Goal: Task Accomplishment & Management: Manage account settings

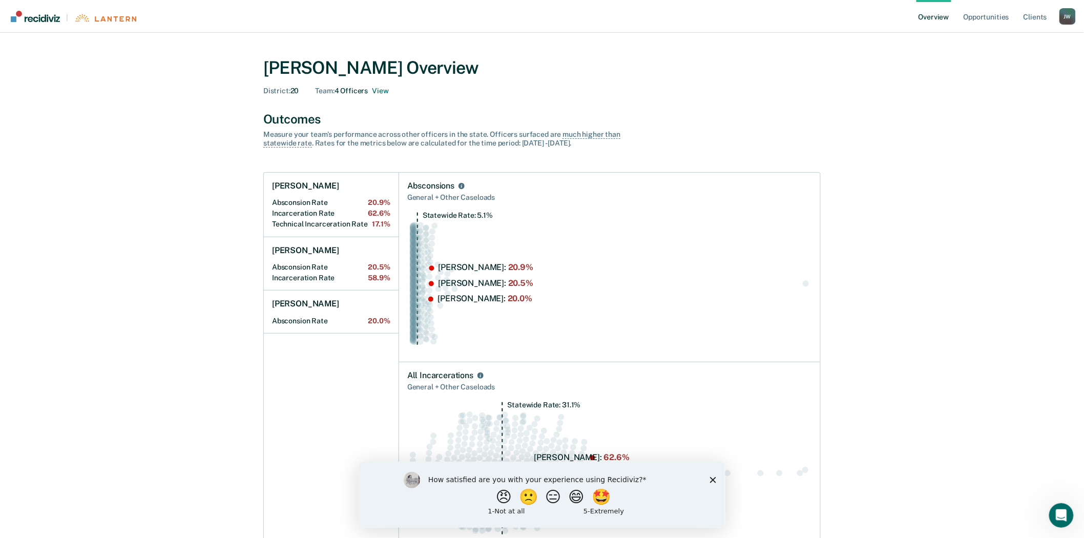
click at [711, 481] on icon "Close survey" at bounding box center [713, 479] width 6 height 6
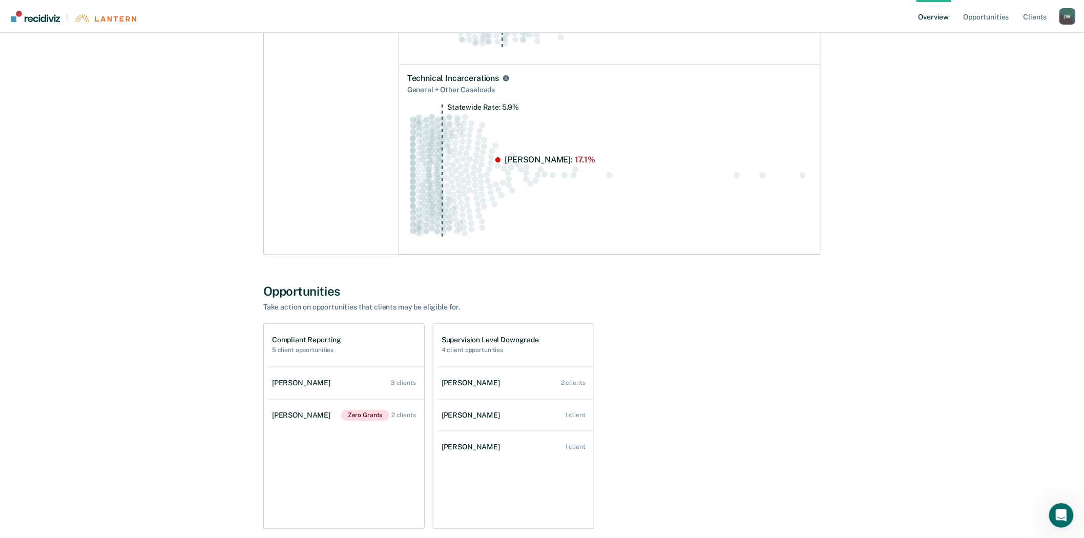
scroll to position [512, 0]
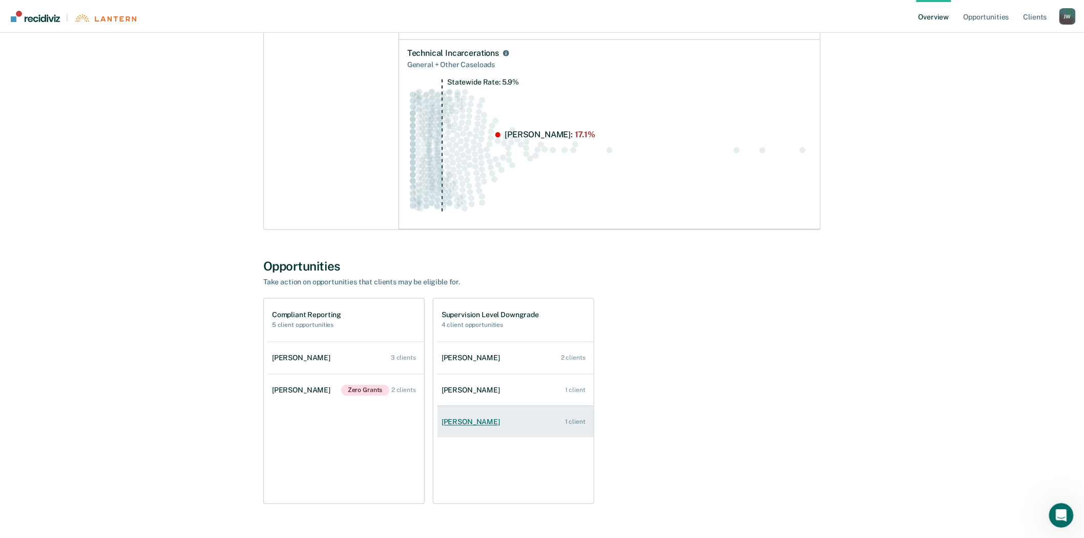
click at [467, 420] on div "Holly Grim" at bounding box center [473, 422] width 63 height 9
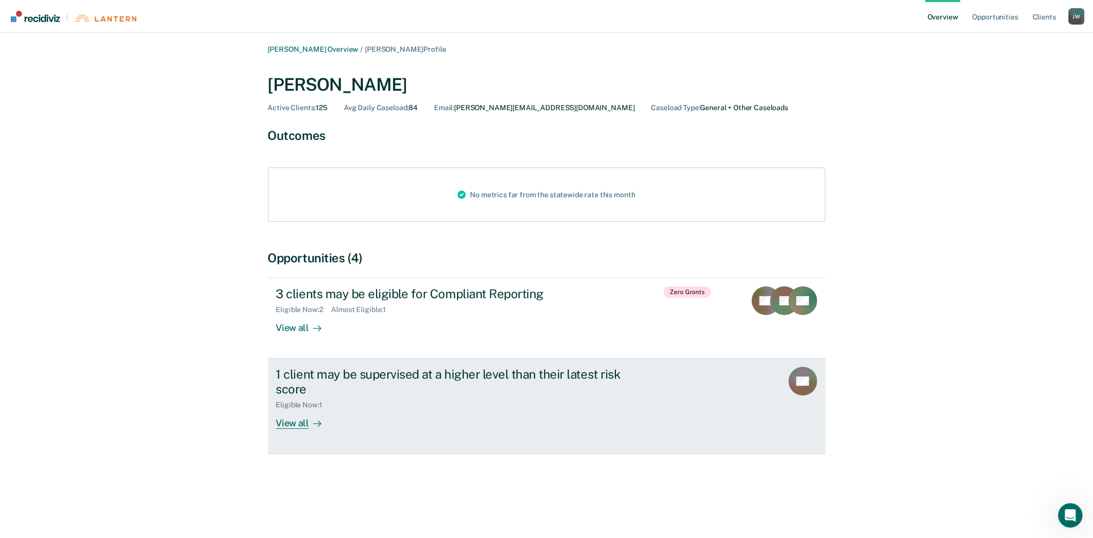
click at [508, 371] on div "1 client may be supervised at a higher level than their latest risk score" at bounding box center [456, 382] width 360 height 30
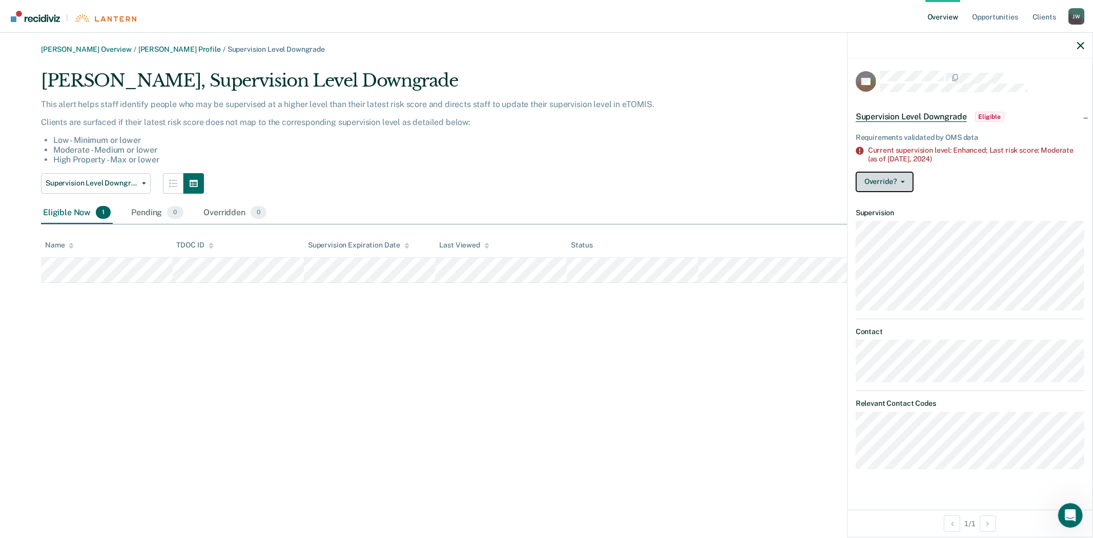
click at [891, 180] on button "Override?" at bounding box center [885, 182] width 58 height 20
click at [905, 221] on button "Mark Overridden" at bounding box center [905, 223] width 99 height 16
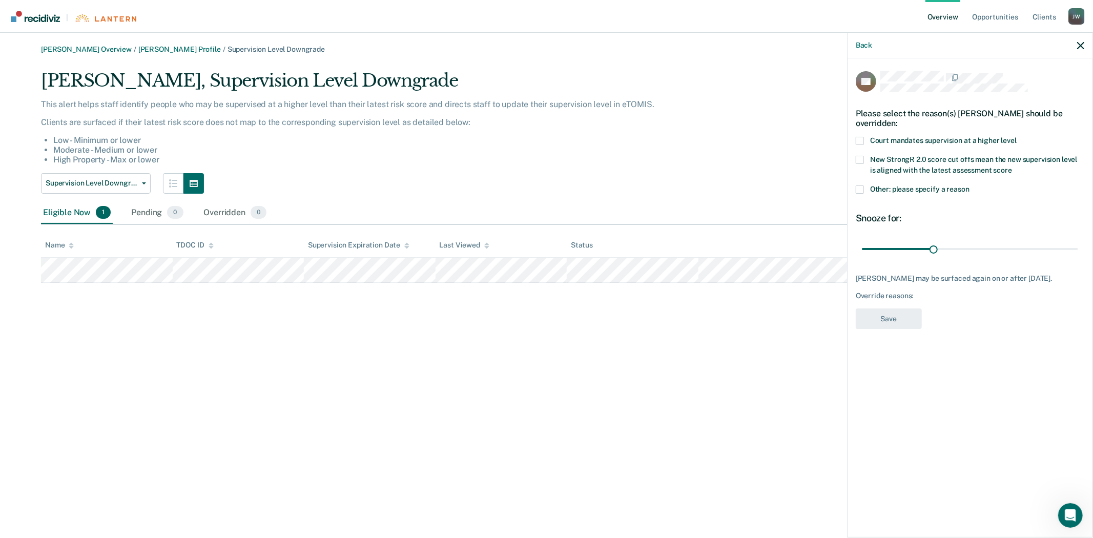
click at [857, 139] on span at bounding box center [860, 141] width 8 height 8
click at [1016, 137] on input "Court mandates supervision at a higher level" at bounding box center [1016, 137] width 0 height 0
drag, startPoint x: 932, startPoint y: 249, endPoint x: 1082, endPoint y: 254, distance: 149.1
type input "90"
click at [1078, 254] on input "range" at bounding box center [970, 249] width 216 height 18
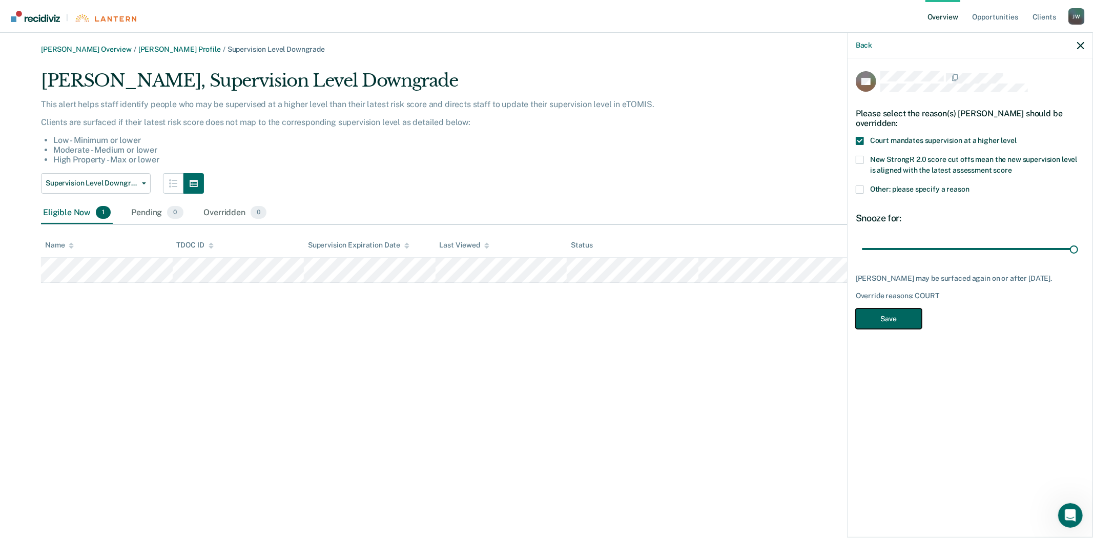
click at [900, 328] on button "Save" at bounding box center [889, 318] width 66 height 21
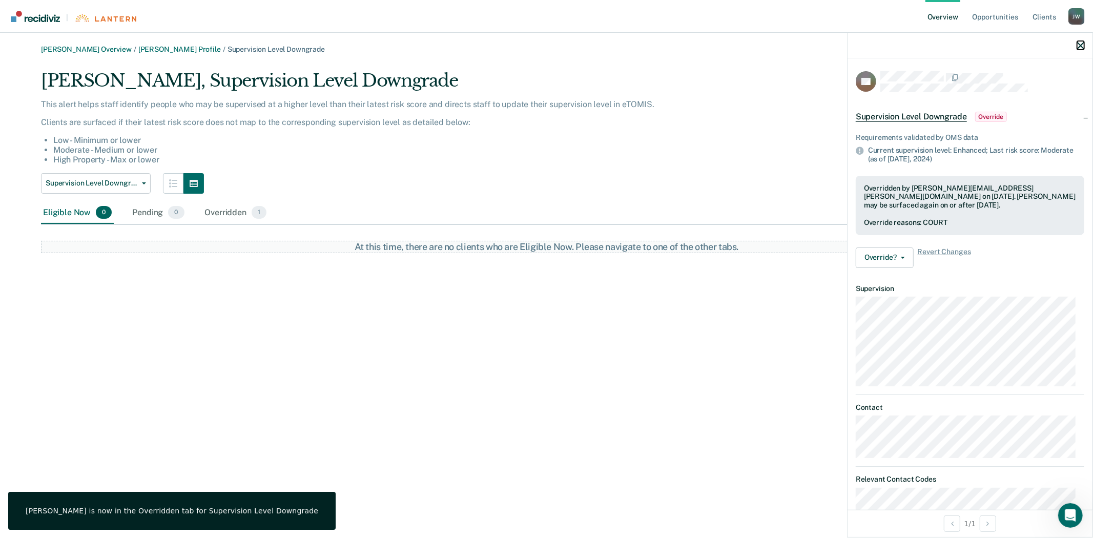
click at [1079, 46] on icon "button" at bounding box center [1080, 45] width 7 height 7
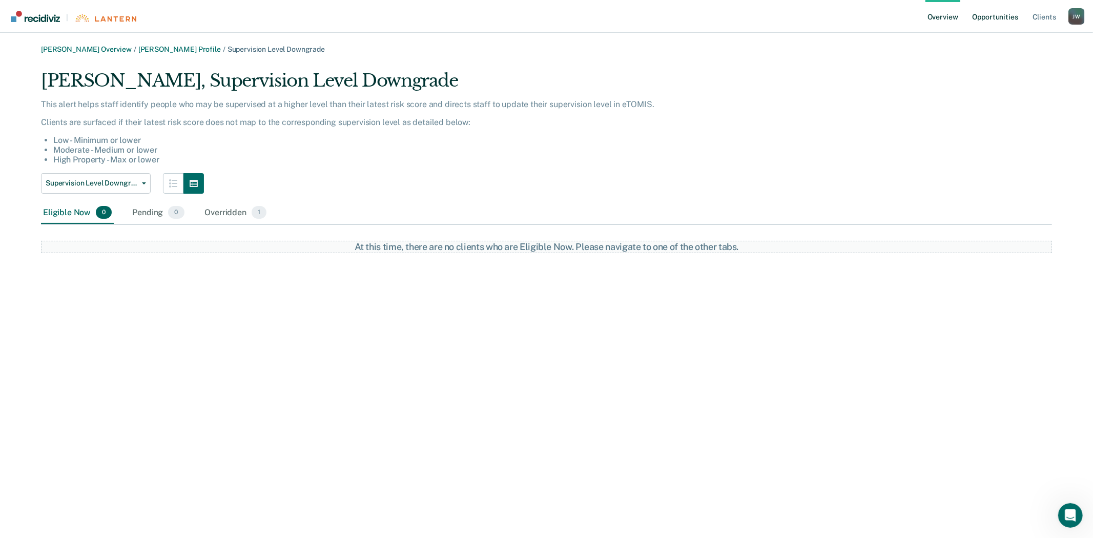
click at [990, 14] on link "Opportunities" at bounding box center [995, 16] width 50 height 33
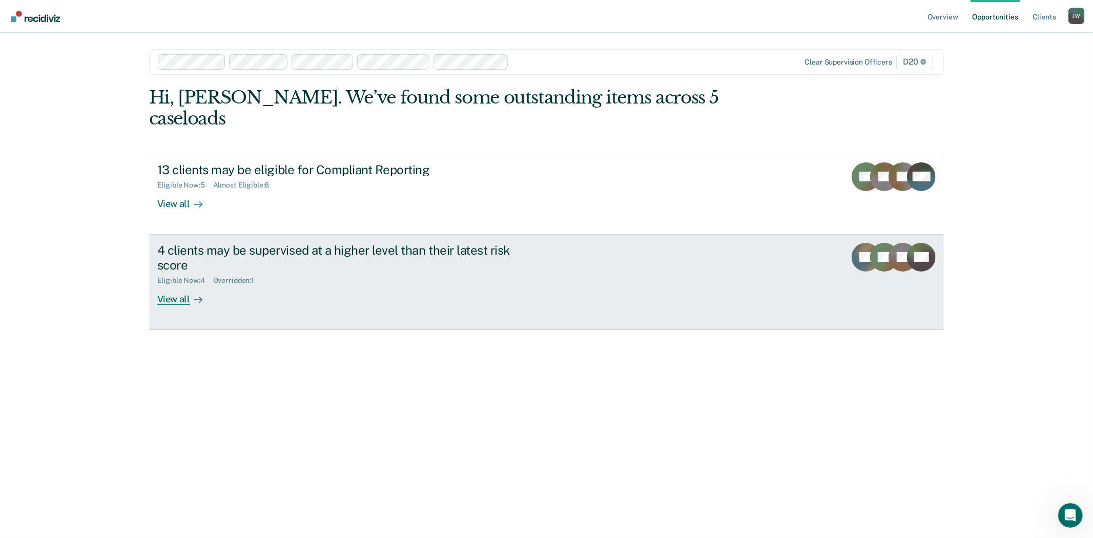
click at [241, 243] on div "4 clients may be supervised at a higher level than their latest risk score" at bounding box center [337, 258] width 360 height 30
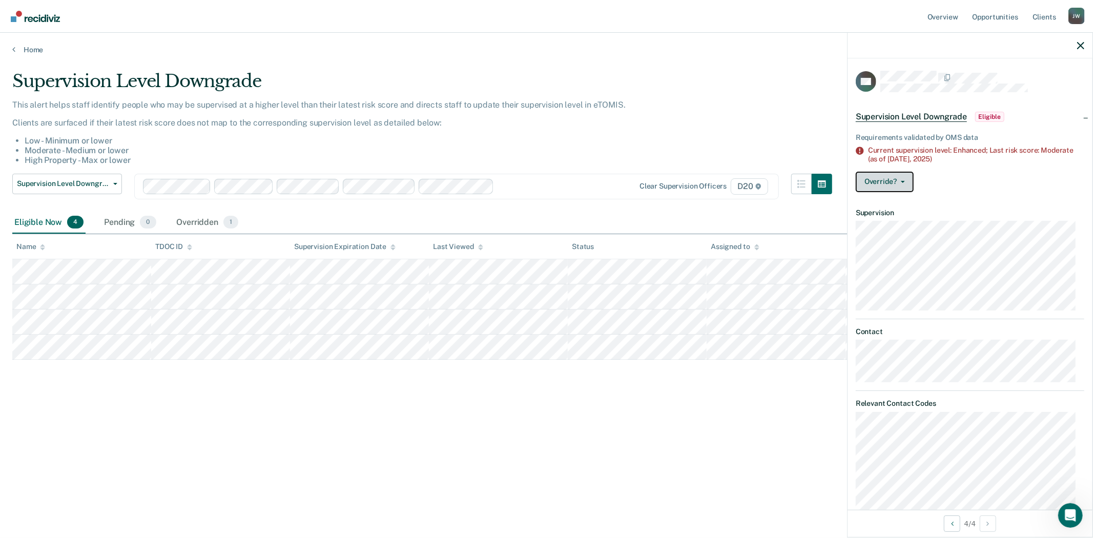
click at [908, 186] on button "Override?" at bounding box center [885, 182] width 58 height 20
click at [905, 227] on button "Mark Overridden" at bounding box center [905, 223] width 99 height 16
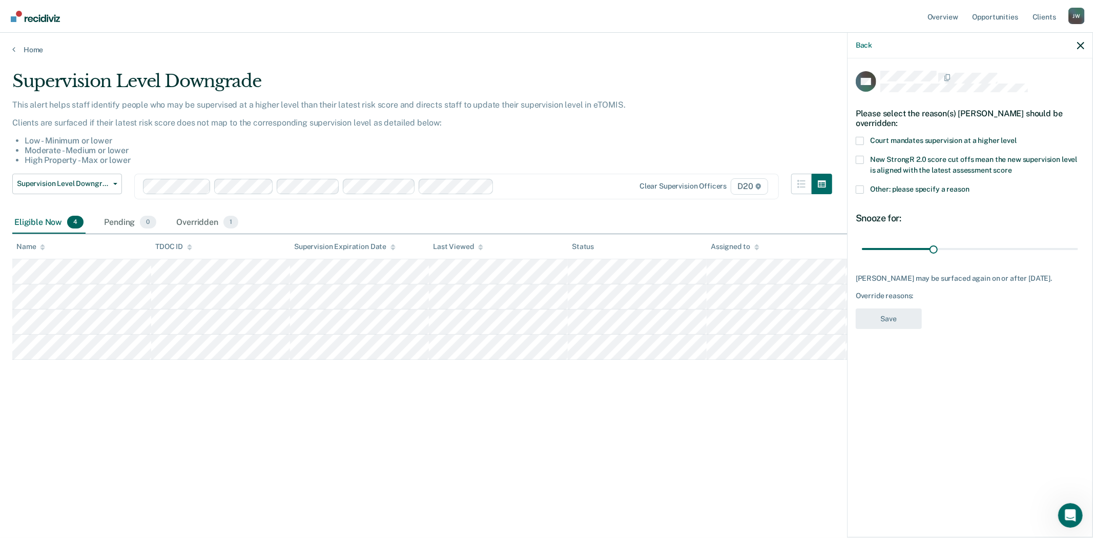
click at [860, 139] on span at bounding box center [860, 141] width 8 height 8
click at [1016, 137] on input "Court mandates supervision at a higher level" at bounding box center [1016, 137] width 0 height 0
drag, startPoint x: 935, startPoint y: 246, endPoint x: 1087, endPoint y: 249, distance: 152.2
type input "90"
click at [1078, 249] on input "range" at bounding box center [970, 249] width 216 height 18
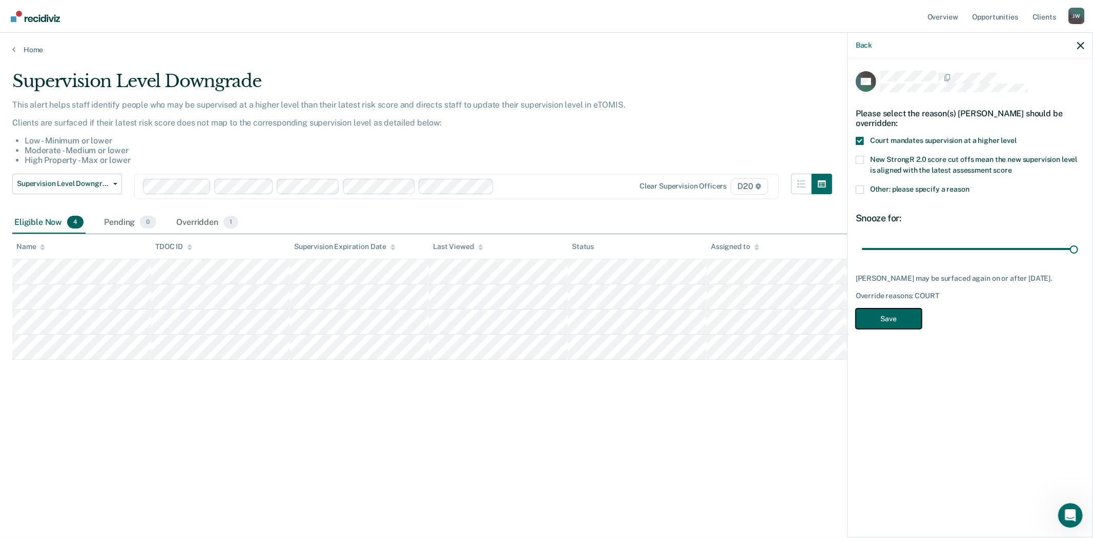
click at [869, 320] on button "Save" at bounding box center [889, 318] width 66 height 21
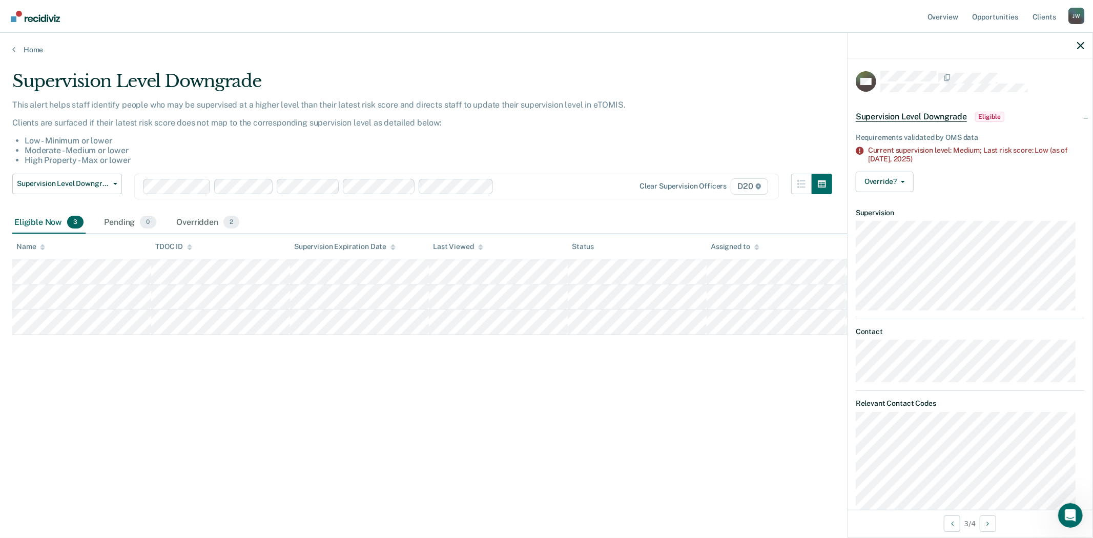
click at [989, 114] on span "Eligible" at bounding box center [989, 117] width 29 height 10
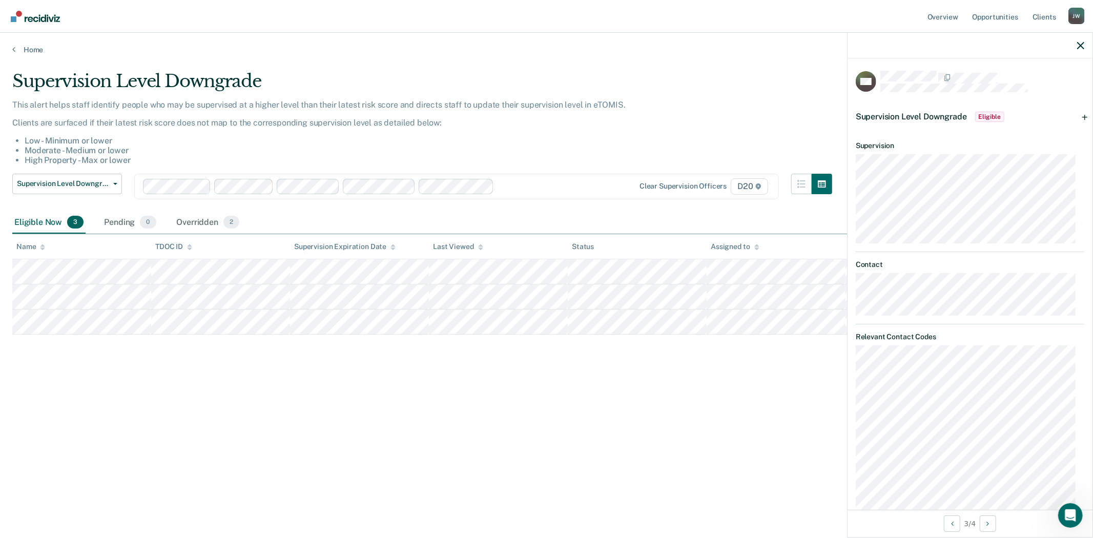
click at [1076, 118] on div "Supervision Level Downgrade Eligible" at bounding box center [969, 116] width 245 height 33
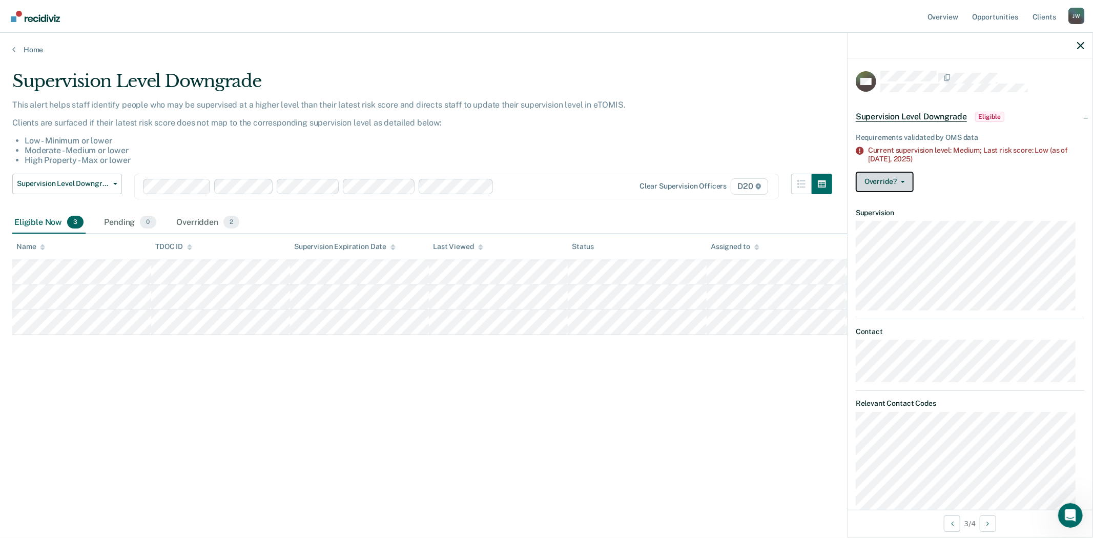
click at [887, 185] on button "Override?" at bounding box center [885, 182] width 58 height 20
click at [888, 207] on button "[PERSON_NAME]" at bounding box center [905, 206] width 99 height 16
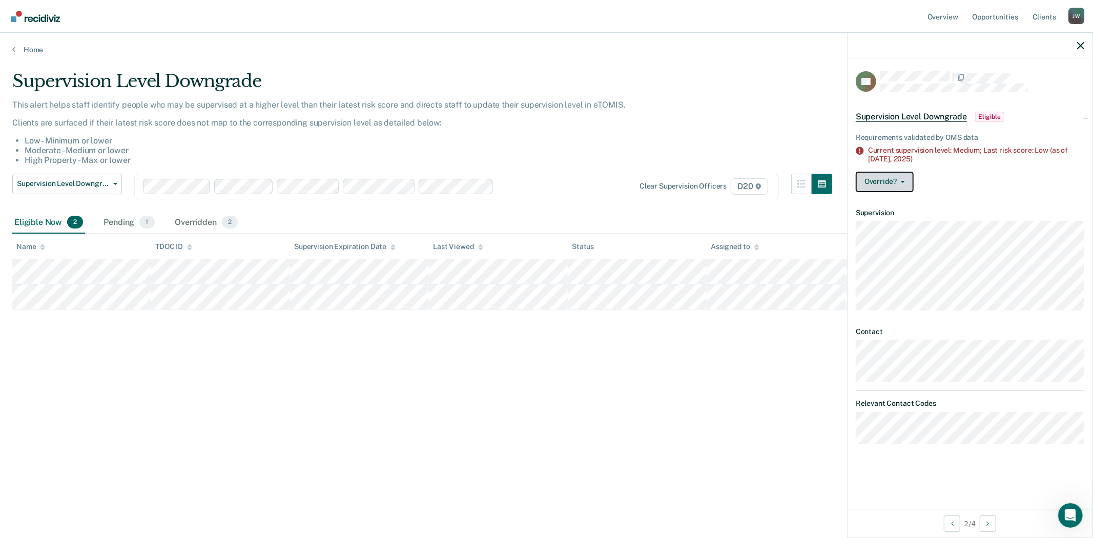
click at [907, 182] on button "Override?" at bounding box center [885, 182] width 58 height 20
click at [900, 202] on button "[PERSON_NAME]" at bounding box center [905, 206] width 99 height 16
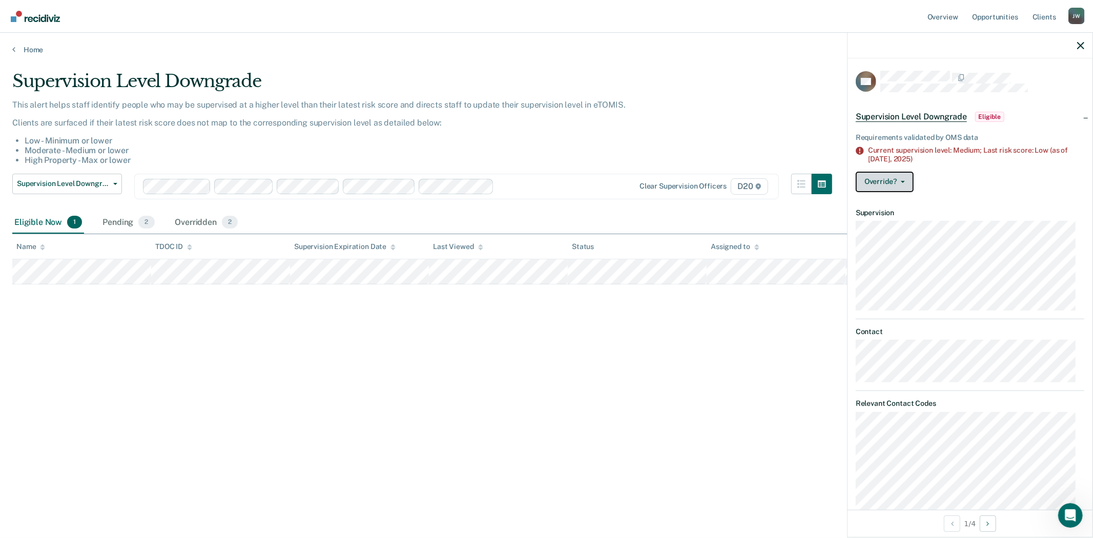
click at [906, 177] on button "Override?" at bounding box center [885, 182] width 58 height 20
click at [901, 204] on button "[PERSON_NAME]" at bounding box center [905, 206] width 99 height 16
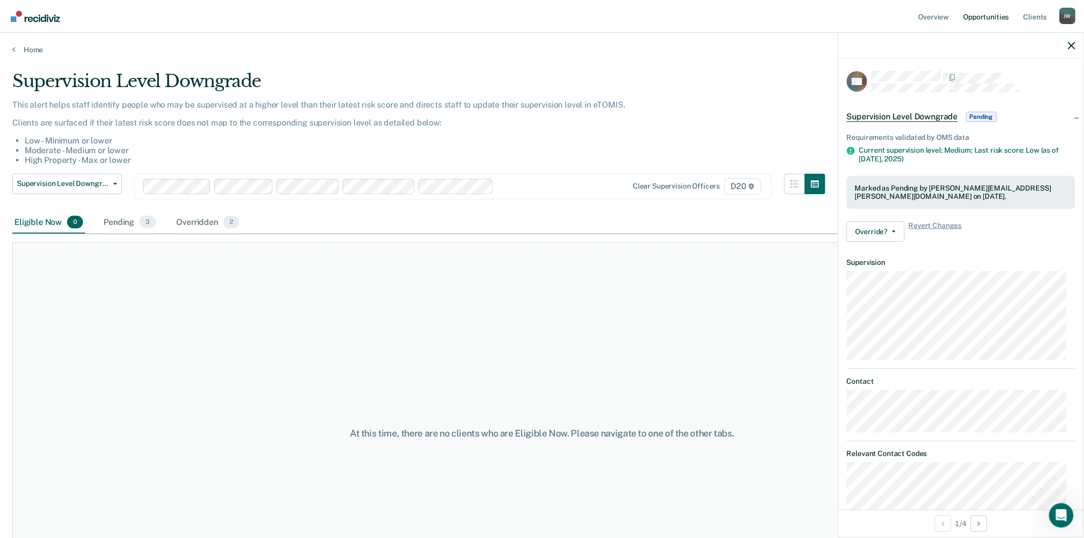
click at [989, 11] on link "Opportunities" at bounding box center [987, 16] width 50 height 33
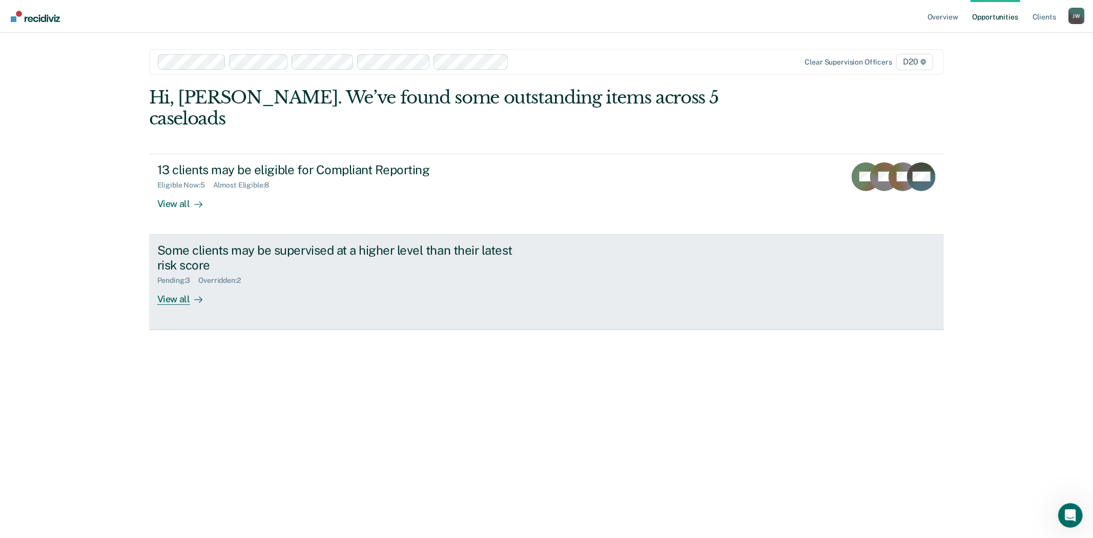
click at [434, 243] on div "Some clients may be supervised at a higher level than their latest risk score" at bounding box center [337, 258] width 360 height 30
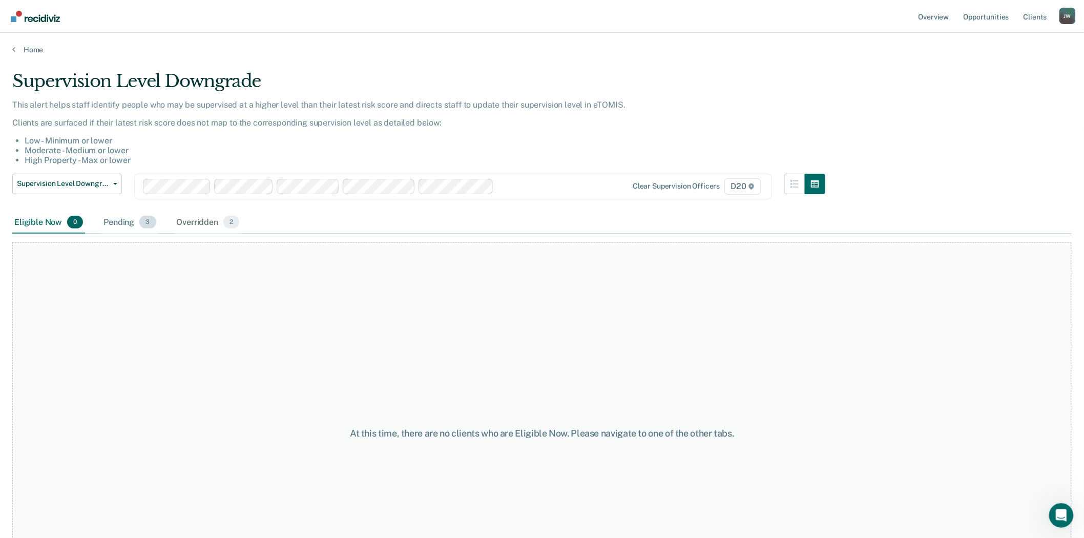
click at [123, 220] on div "Pending 3" at bounding box center [129, 223] width 56 height 23
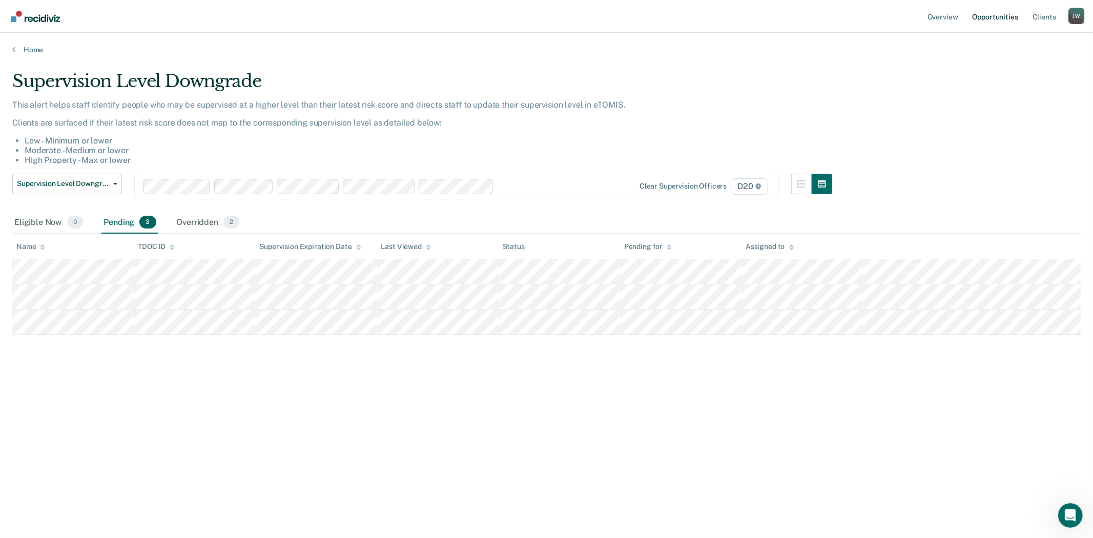
click at [1005, 23] on link "Opportunities" at bounding box center [995, 16] width 50 height 33
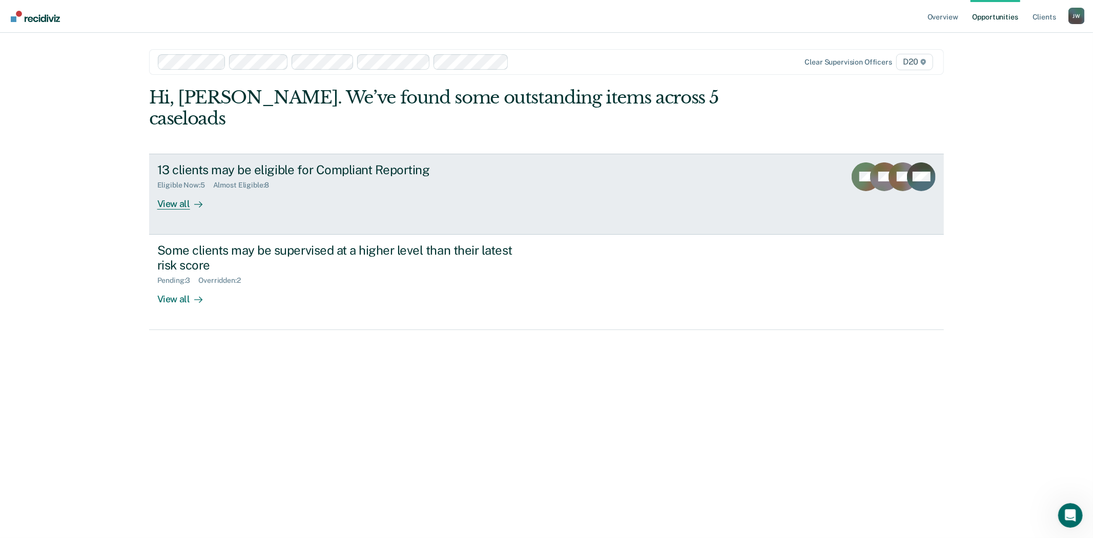
click at [168, 190] on div "View all" at bounding box center [185, 200] width 57 height 20
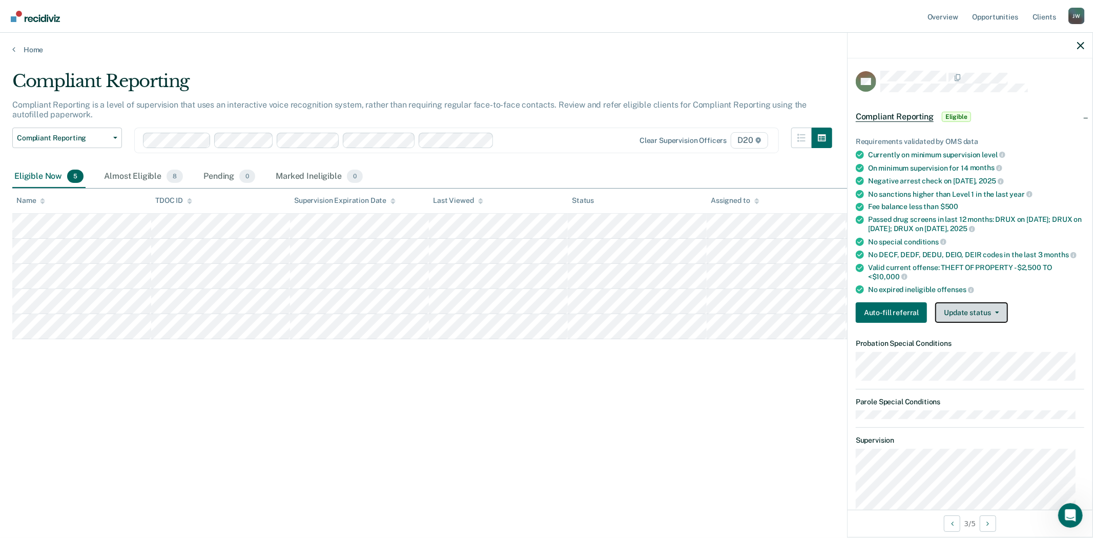
click at [1000, 307] on button "Update status" at bounding box center [971, 312] width 72 height 20
click at [994, 348] on button "Mark Ineligible" at bounding box center [984, 353] width 99 height 16
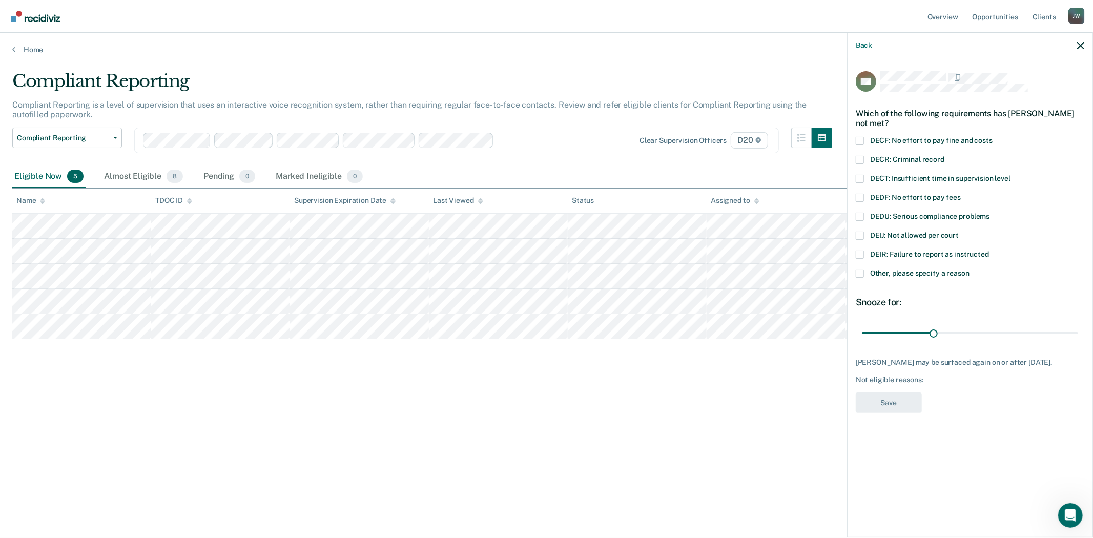
click at [859, 235] on span at bounding box center [860, 236] width 8 height 8
click at [959, 232] on input "DEIJ: Not allowed per court" at bounding box center [959, 232] width 0 height 0
drag, startPoint x: 932, startPoint y: 332, endPoint x: 1097, endPoint y: 334, distance: 165.0
type input "90"
click at [1078, 334] on input "range" at bounding box center [970, 333] width 216 height 18
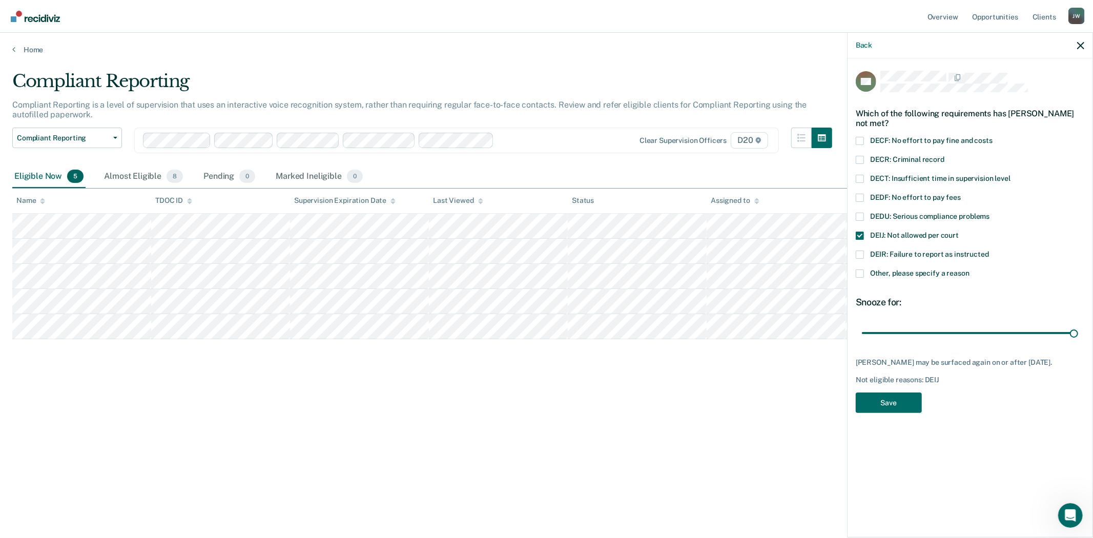
click at [862, 196] on span at bounding box center [860, 198] width 8 height 8
click at [961, 194] on input "DEDF: No effort to pay fees" at bounding box center [961, 194] width 0 height 0
click at [874, 413] on button "Save" at bounding box center [889, 402] width 66 height 21
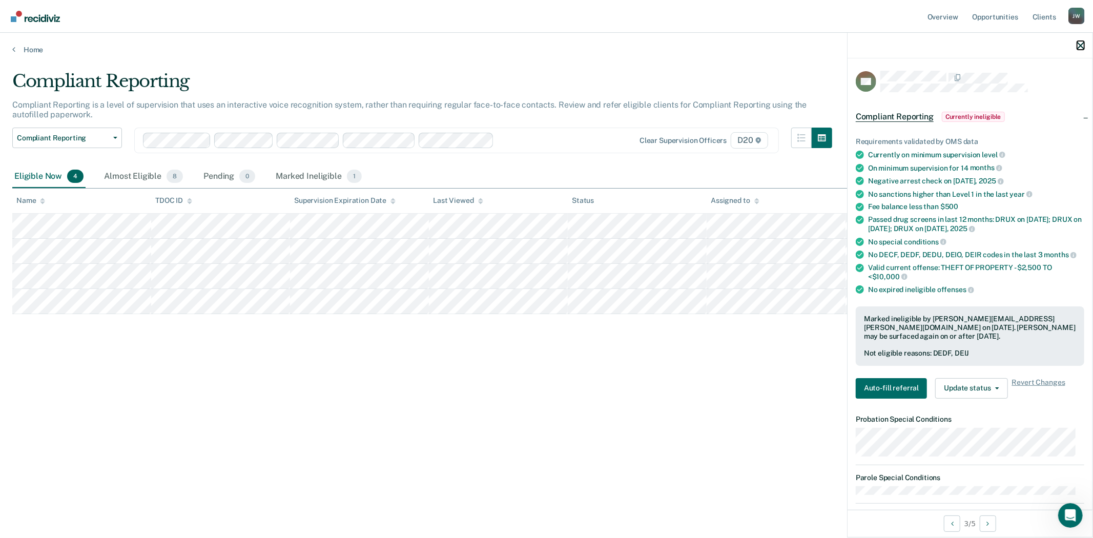
drag, startPoint x: 1079, startPoint y: 47, endPoint x: 1049, endPoint y: 51, distance: 30.5
click at [1079, 47] on icon "button" at bounding box center [1080, 45] width 7 height 7
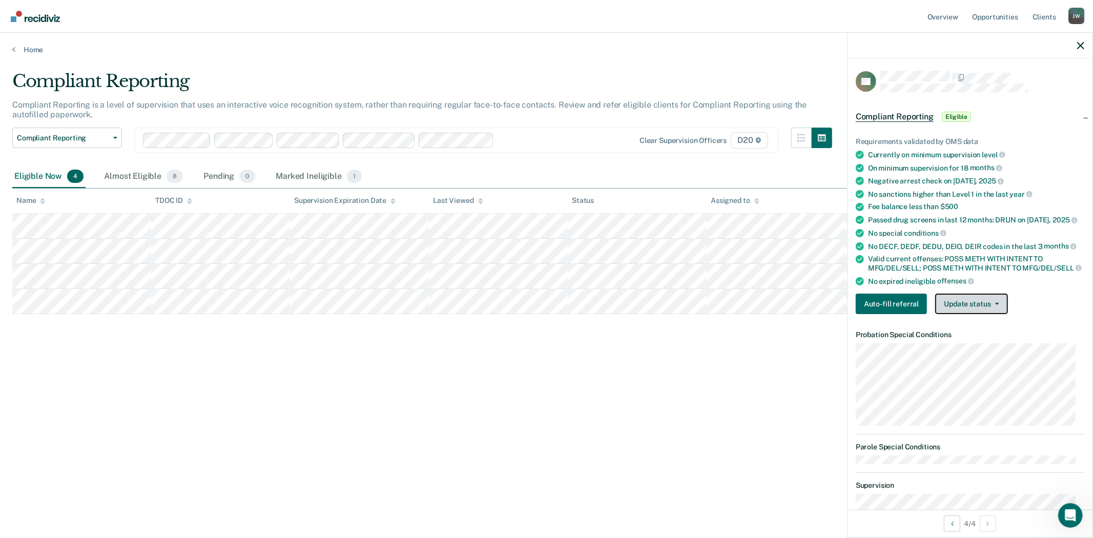
click at [991, 305] on span "button" at bounding box center [995, 304] width 8 height 2
click at [800, 357] on div "Compliant Reporting Compliant Reporting is a level of supervision that uses an …" at bounding box center [546, 266] width 1068 height 390
click at [995, 314] on button "Update status" at bounding box center [971, 304] width 72 height 20
click at [672, 345] on div "Compliant Reporting Compliant Reporting is a level of supervision that uses an …" at bounding box center [546, 266] width 1068 height 390
click at [186, 392] on div "Compliant Reporting Compliant Reporting is a level of supervision that uses an …" at bounding box center [546, 266] width 1068 height 390
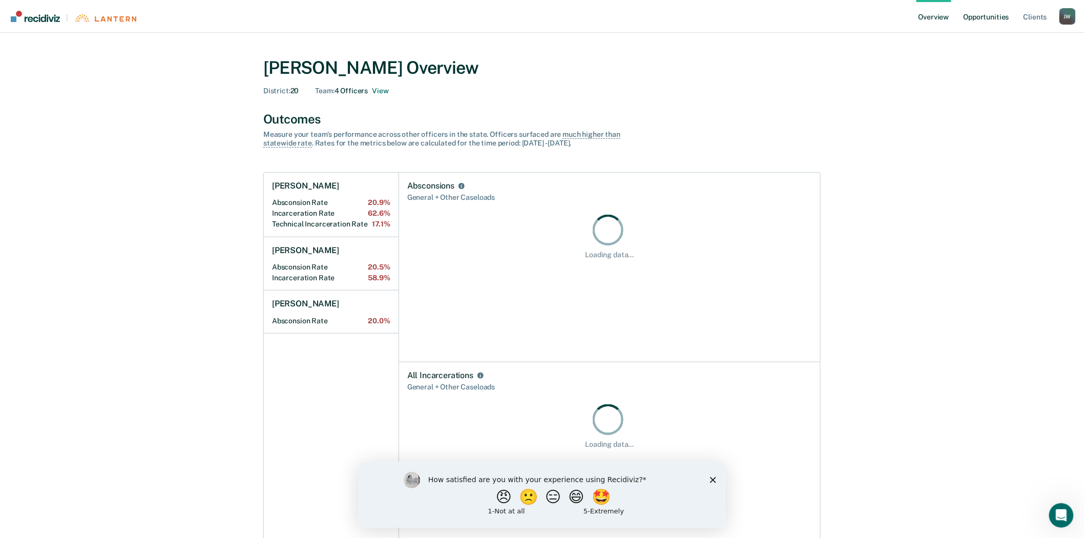
click at [999, 16] on link "Opportunities" at bounding box center [987, 16] width 50 height 33
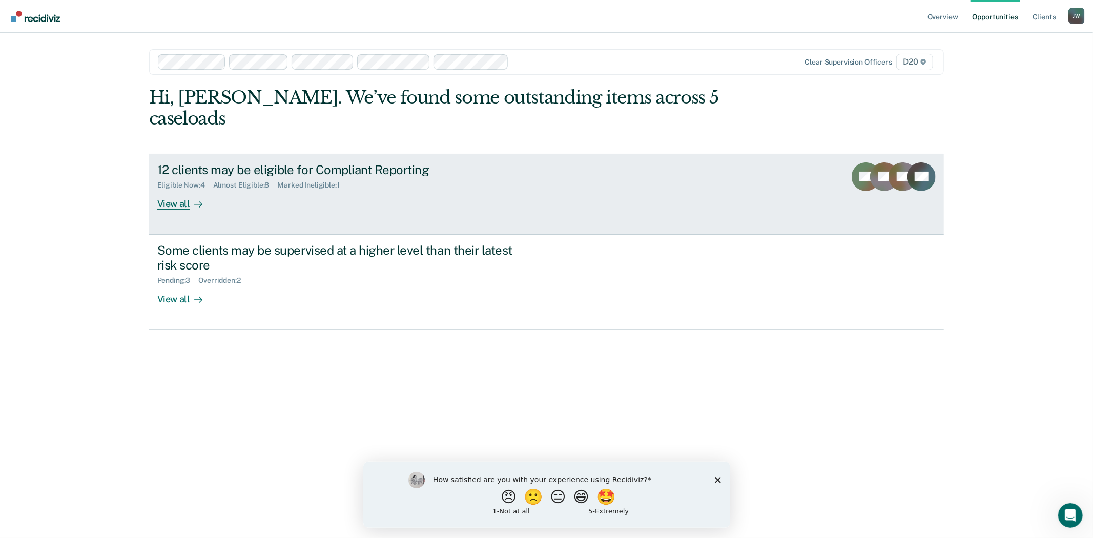
click at [185, 190] on div "View all" at bounding box center [185, 200] width 57 height 20
